Goal: Navigation & Orientation: Find specific page/section

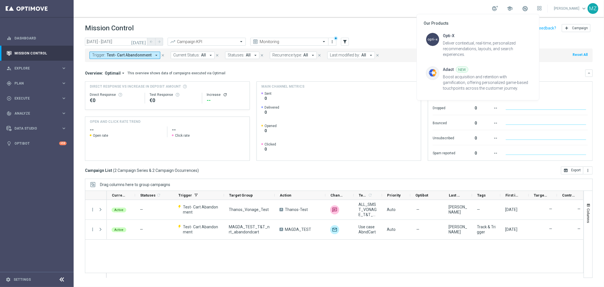
click at [596, 46] on div at bounding box center [302, 143] width 604 height 287
